Goal: Information Seeking & Learning: Learn about a topic

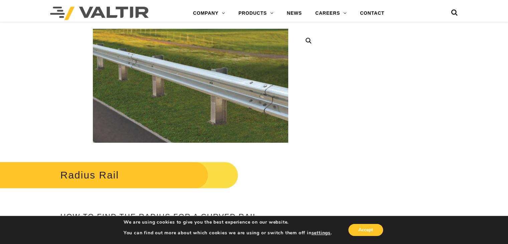
scroll to position [100, 0]
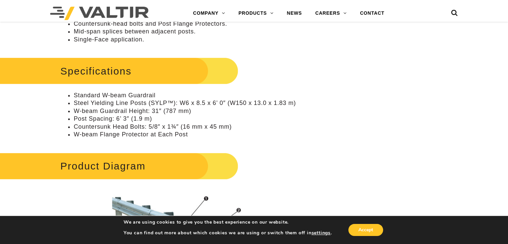
scroll to position [334, 0]
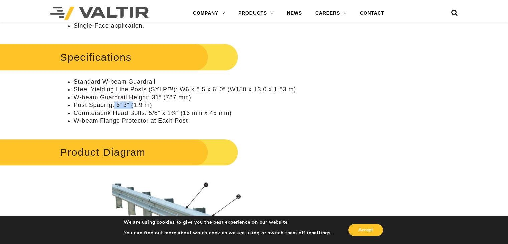
drag, startPoint x: 115, startPoint y: 105, endPoint x: 133, endPoint y: 105, distance: 18.4
click at [133, 105] on li "Post Spacing: 6’ 3″ (1.9 m)" at bounding box center [197, 105] width 247 height 8
click at [120, 104] on li "Post Spacing: 6’ 3″ (1.9 m)" at bounding box center [197, 105] width 247 height 8
